Goal: Task Accomplishment & Management: Manage account settings

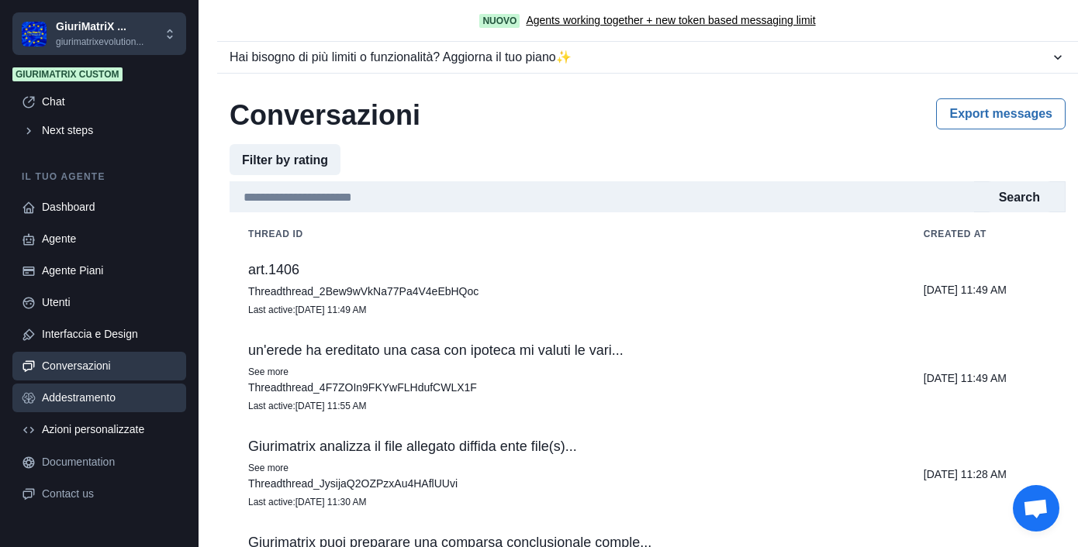
scroll to position [60, 0]
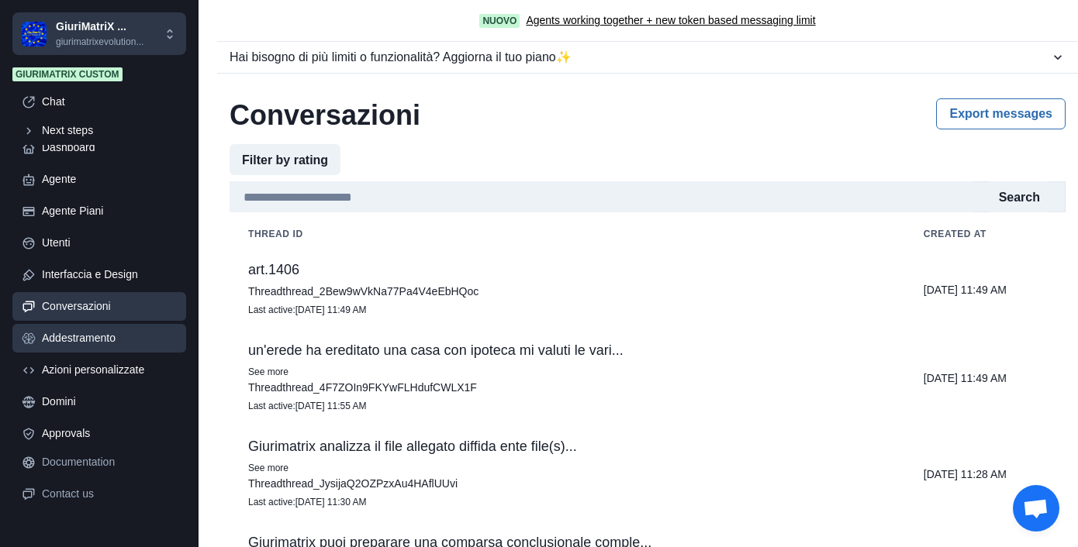
click at [80, 333] on div "Addestramento" at bounding box center [109, 338] width 135 height 16
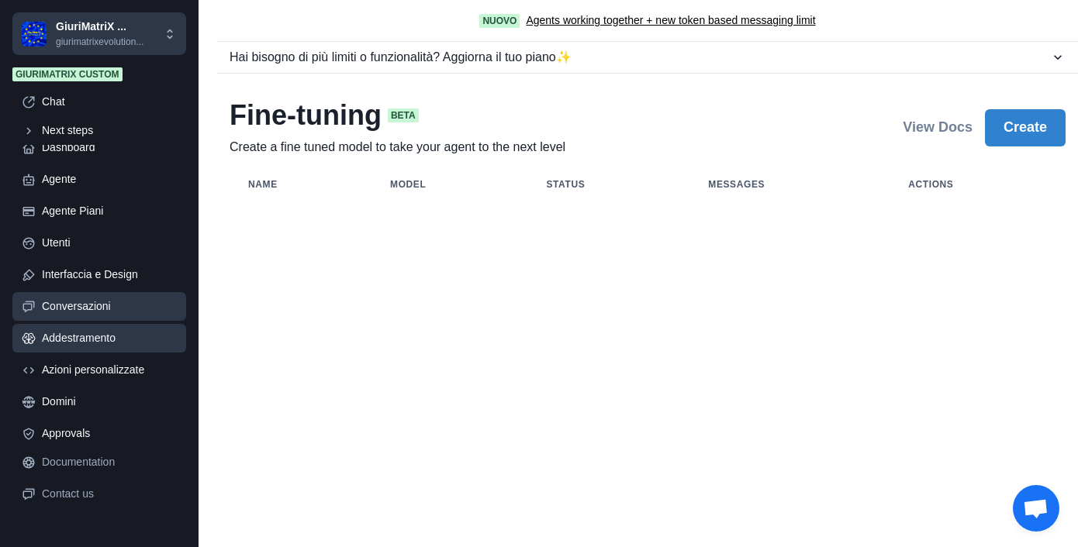
click at [85, 313] on div "Conversazioni" at bounding box center [109, 307] width 135 height 16
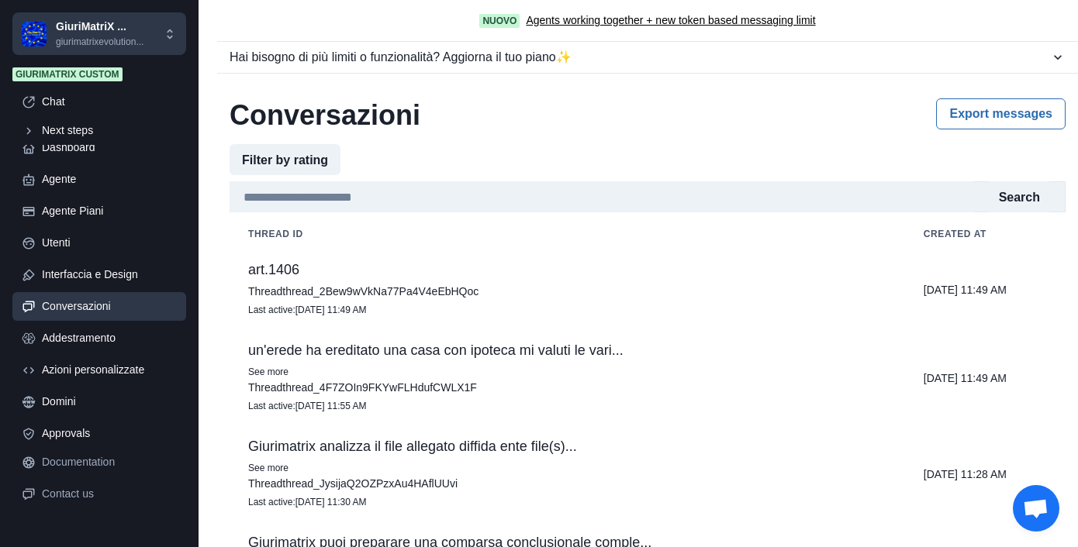
click at [91, 312] on div "Conversazioni" at bounding box center [109, 307] width 135 height 16
click at [93, 312] on div "Conversazioni" at bounding box center [109, 307] width 135 height 16
click at [76, 31] on p "GiuriMatriX ..." at bounding box center [100, 27] width 88 height 16
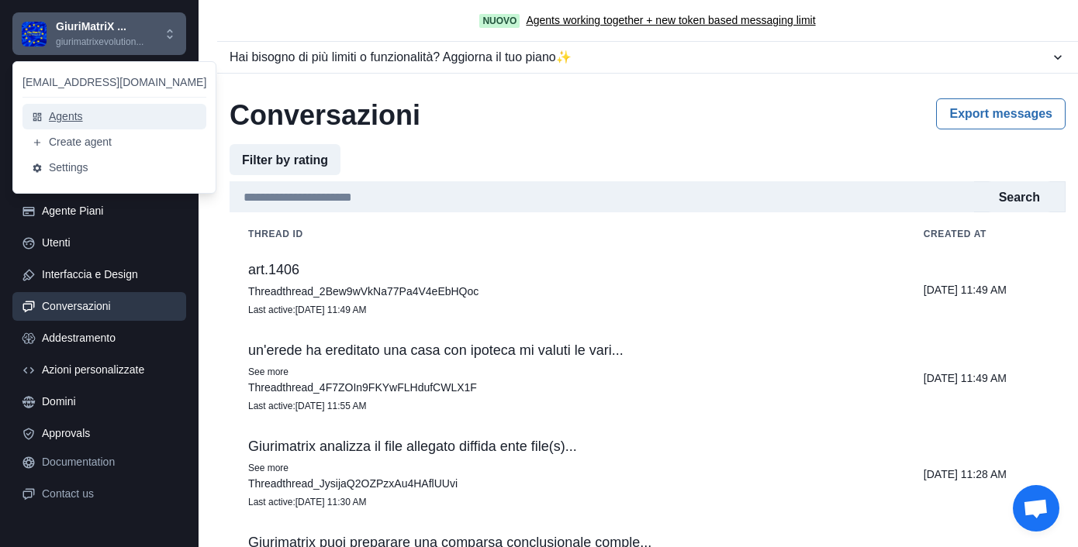
click at [66, 112] on button "Agents" at bounding box center [114, 117] width 184 height 26
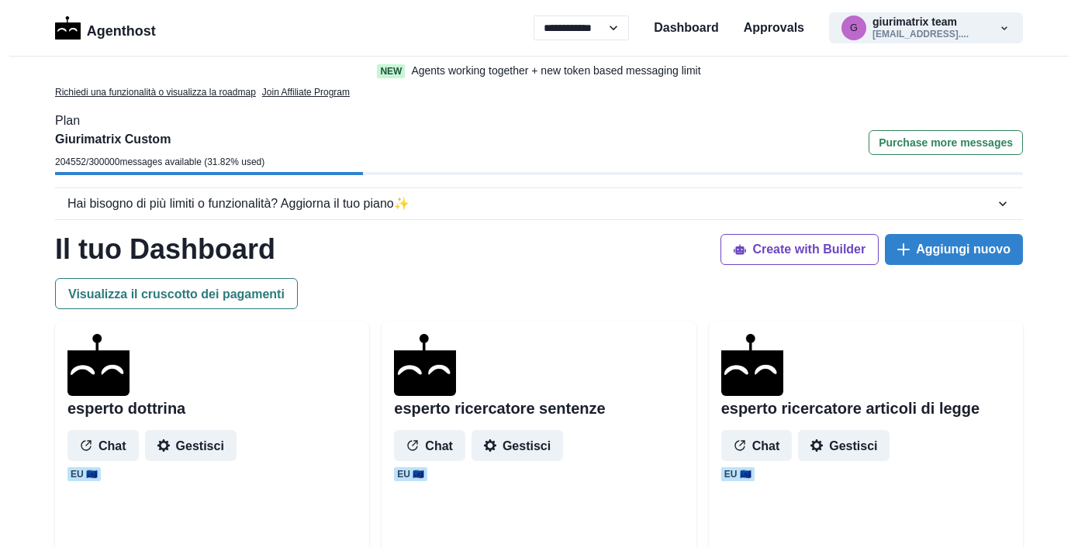
select select "**"
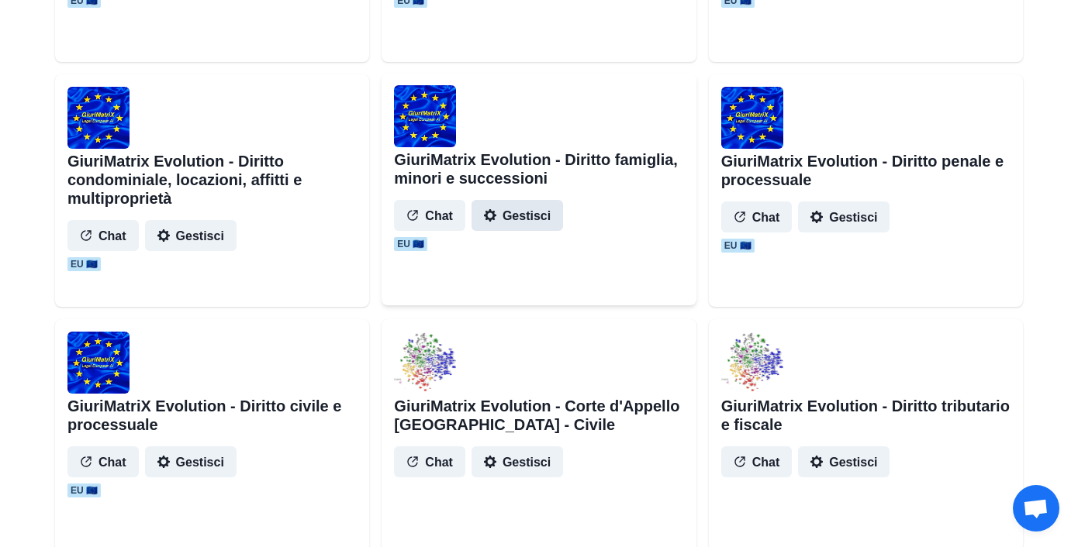
click at [510, 218] on button "Gestisci" at bounding box center [516, 215] width 91 height 31
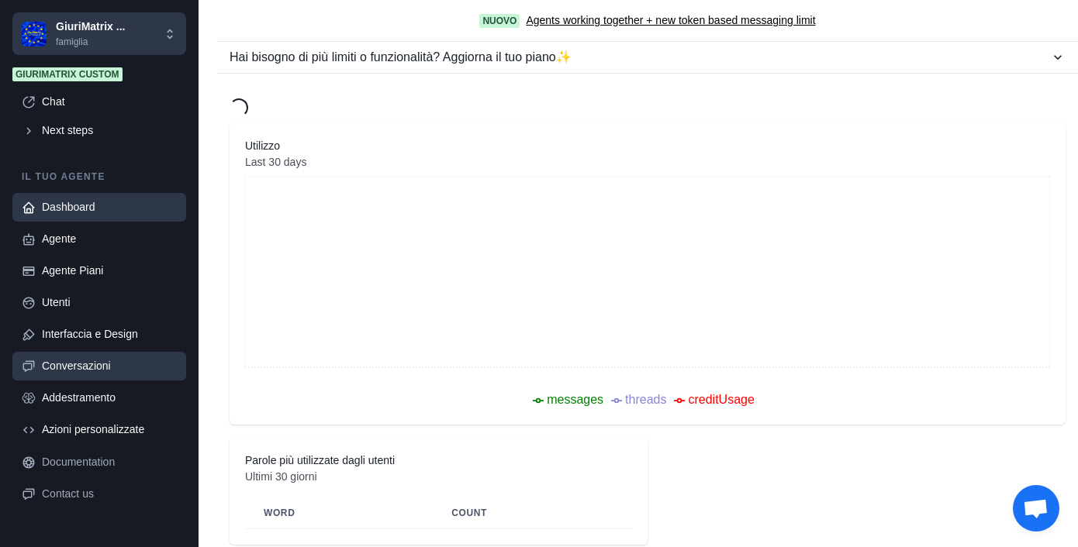
click at [81, 362] on div "Conversazioni" at bounding box center [109, 366] width 135 height 16
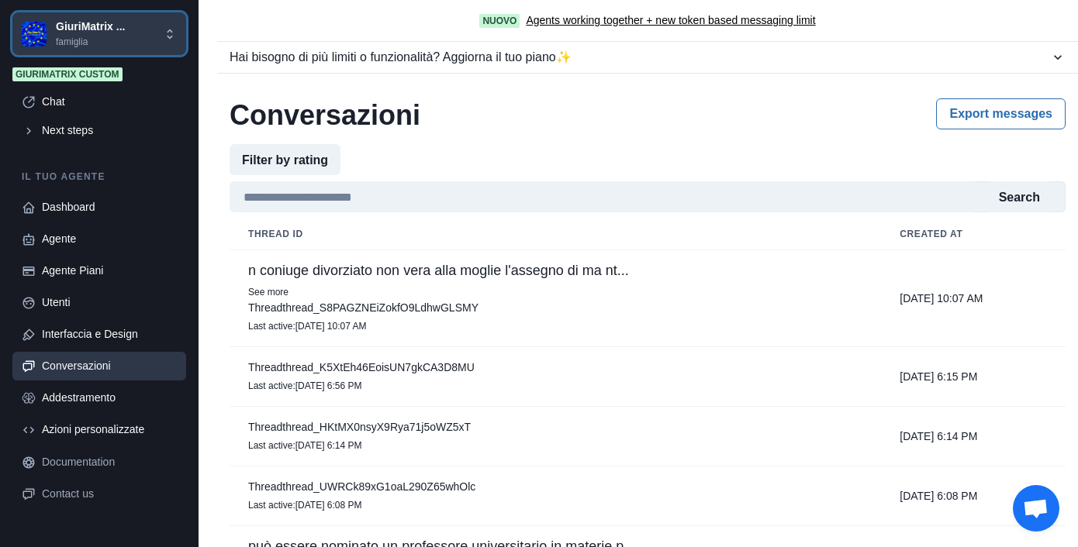
click at [76, 38] on p "famiglia" at bounding box center [90, 42] width 69 height 14
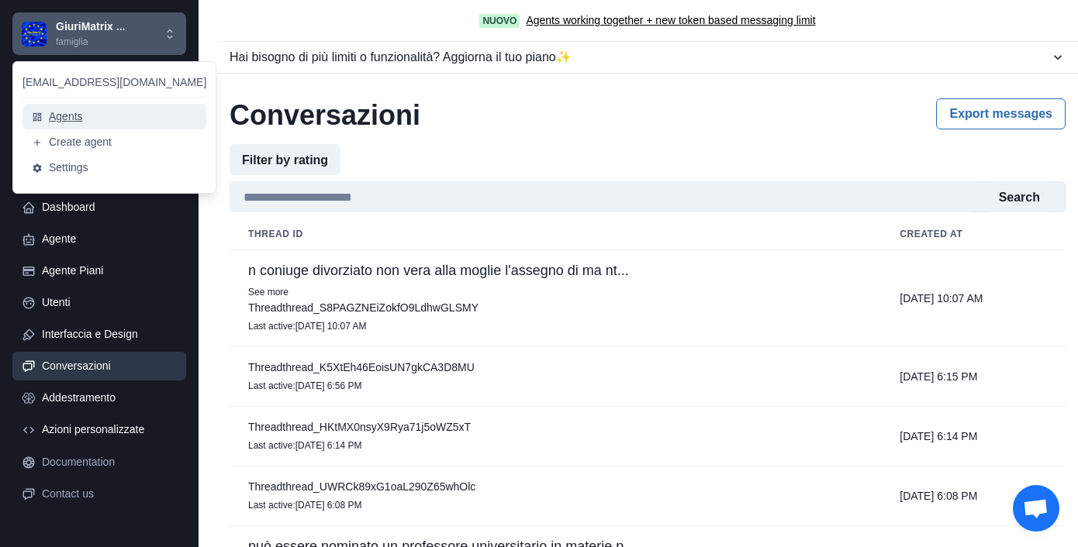
click at [71, 112] on button "Agents" at bounding box center [114, 117] width 184 height 26
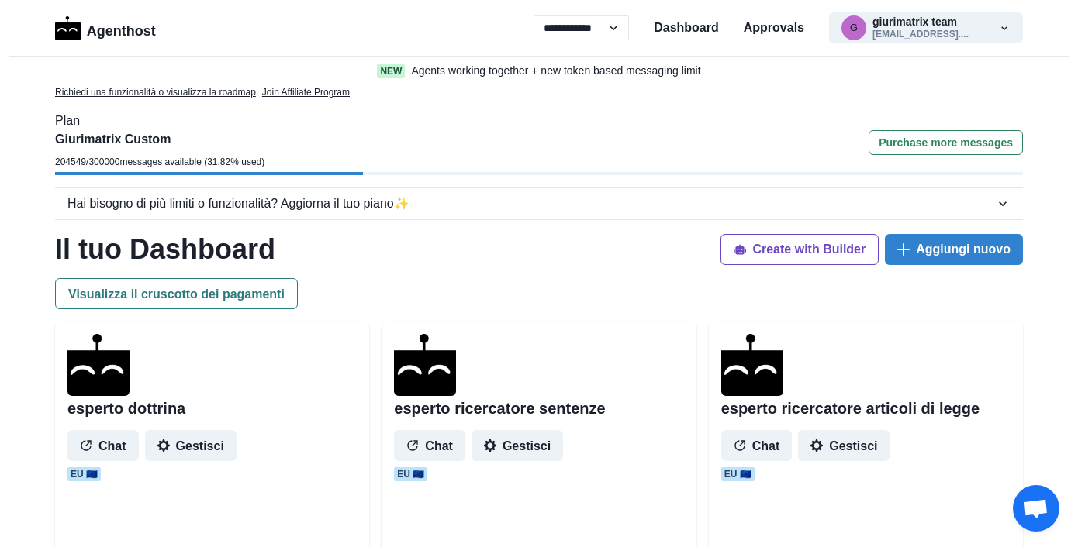
select select "**"
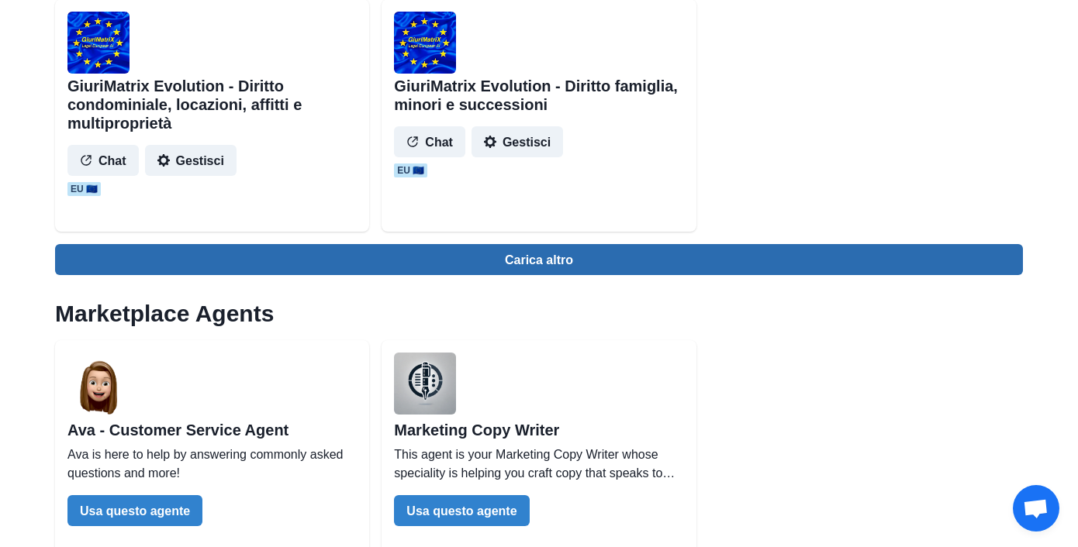
scroll to position [1797, 0]
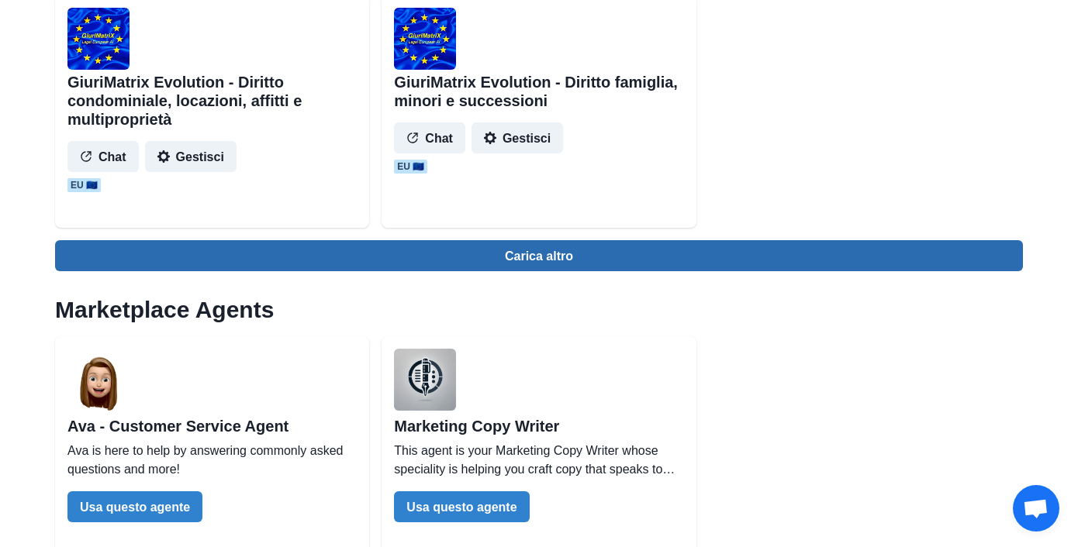
click at [521, 261] on button "Carica altro" at bounding box center [539, 255] width 968 height 31
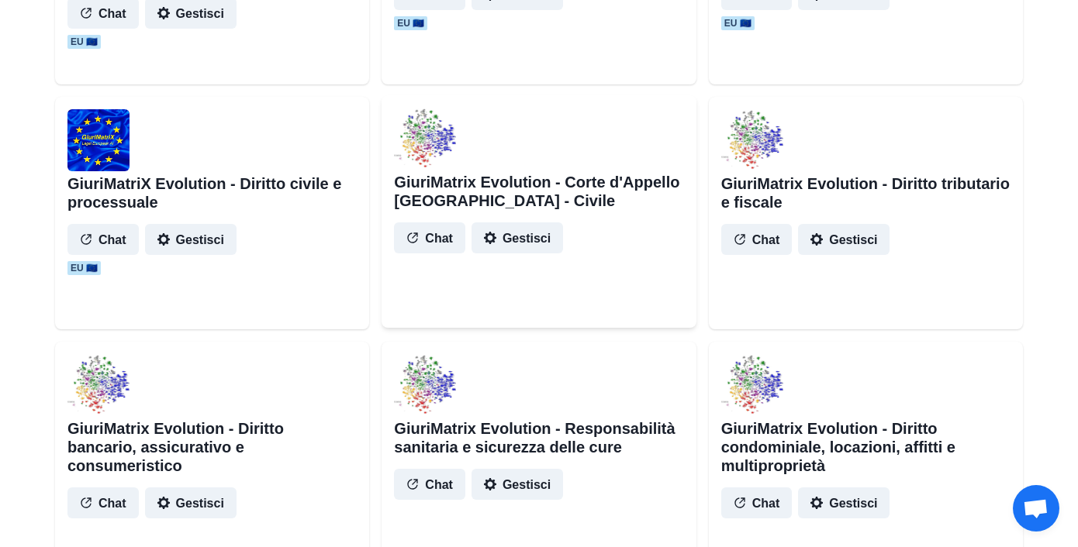
scroll to position [1926, 0]
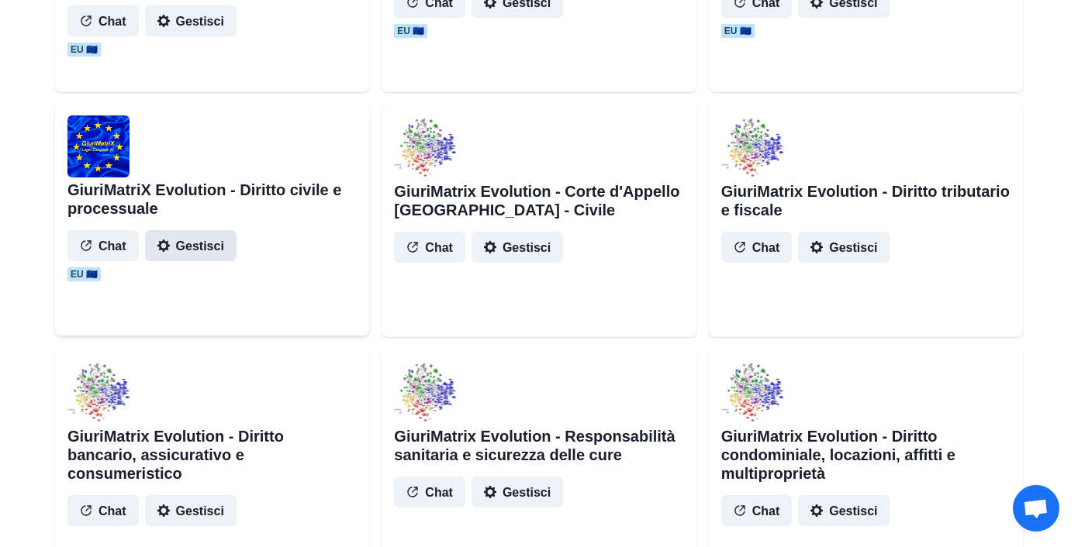
click at [184, 249] on button "Gestisci" at bounding box center [190, 245] width 91 height 31
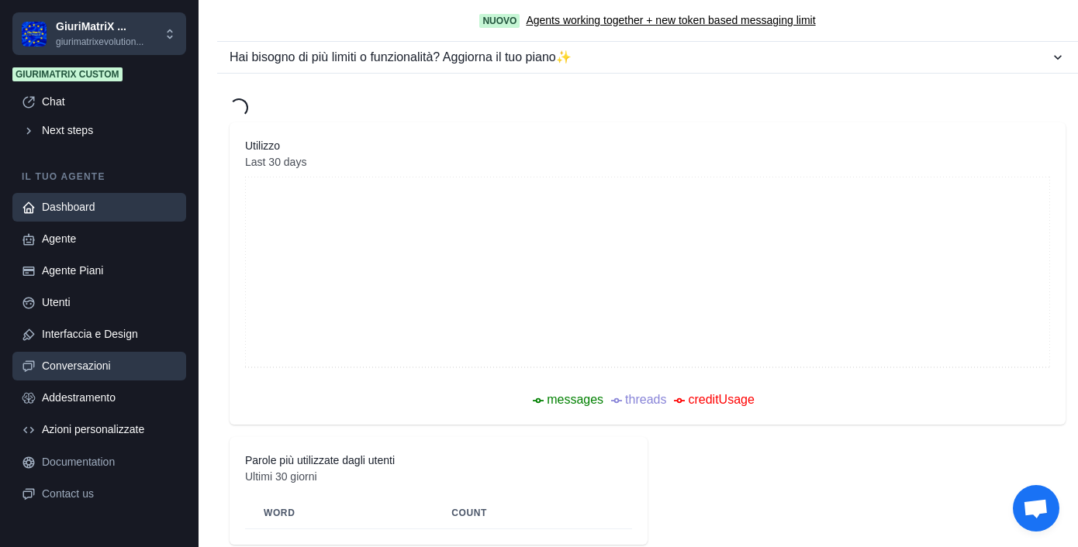
click at [110, 367] on div "Conversazioni" at bounding box center [109, 366] width 135 height 16
